Goal: Find specific page/section: Find specific page/section

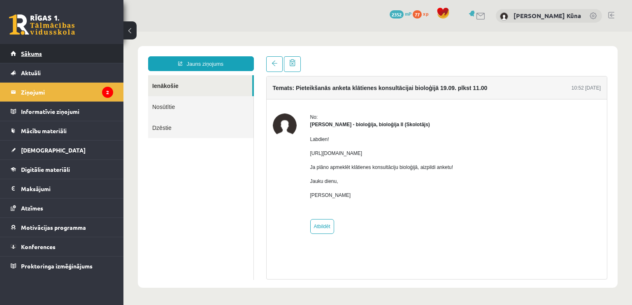
click at [46, 60] on link "Sākums" at bounding box center [62, 53] width 102 height 19
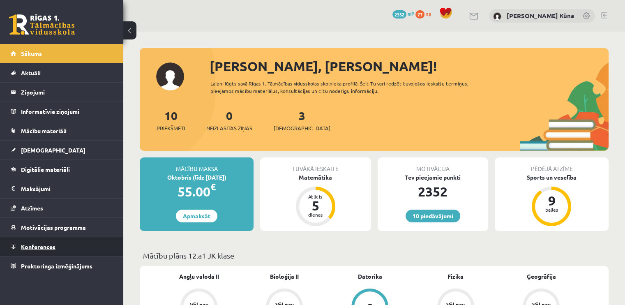
click at [72, 249] on link "Konferences" at bounding box center [62, 246] width 102 height 19
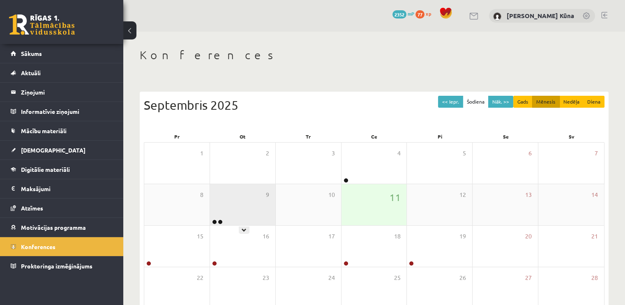
click at [225, 206] on div "9" at bounding box center [242, 204] width 65 height 41
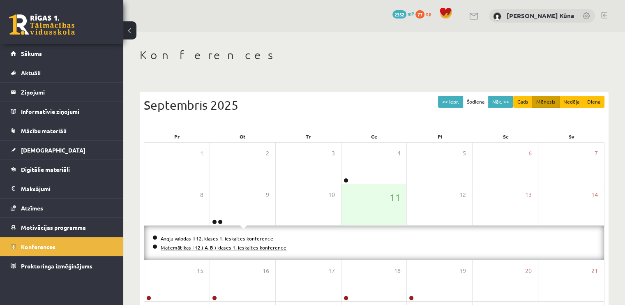
click at [204, 246] on link "Matemātikas I 12.( A, B ) klases 1. ieskaites konference" at bounding box center [224, 247] width 126 height 7
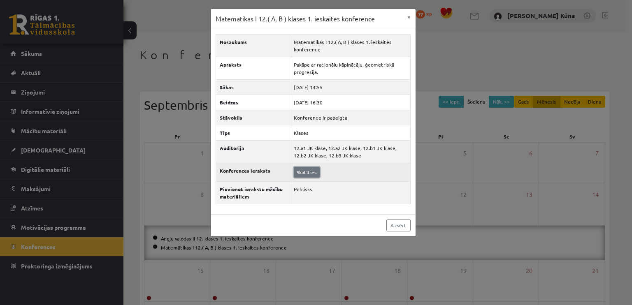
click at [313, 169] on link "Skatīties" at bounding box center [307, 172] width 26 height 11
